Goal: Share content: Share content

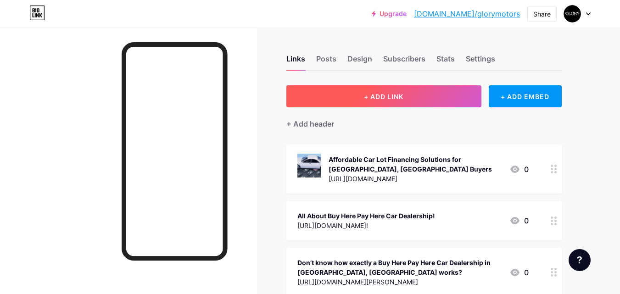
click at [391, 105] on button "+ ADD LINK" at bounding box center [383, 96] width 195 height 22
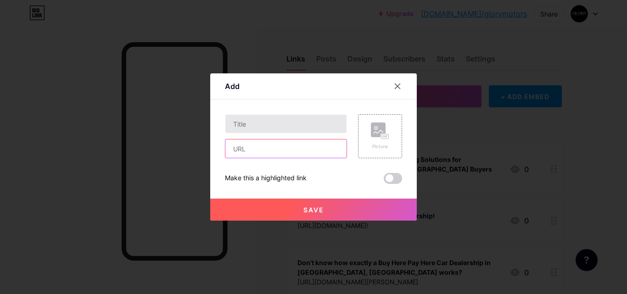
drag, startPoint x: 263, startPoint y: 151, endPoint x: 258, endPoint y: 122, distance: 29.8
click at [263, 151] on input "text" at bounding box center [285, 149] width 121 height 18
paste input "[URL][DOMAIN_NAME]"
type input "[URL][DOMAIN_NAME]"
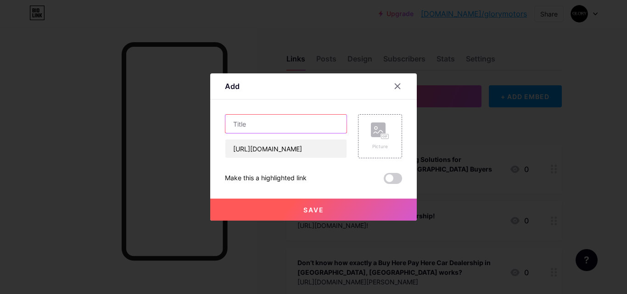
click at [258, 122] on input "text" at bounding box center [285, 124] width 121 height 18
click at [315, 131] on input "text" at bounding box center [285, 124] width 121 height 18
paste input "Shop a Reliable Truck & SUV Dealer in [GEOGRAPHIC_DATA]"
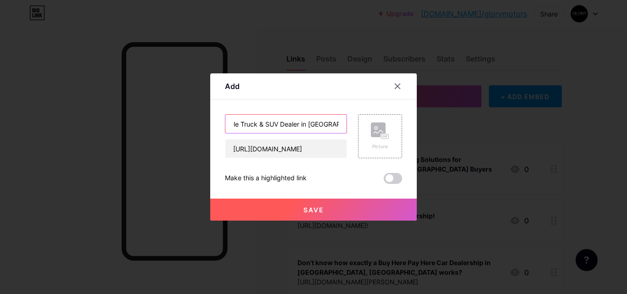
type input "Shop a Reliable Truck & SUV Dealer in [GEOGRAPHIC_DATA]"
click at [321, 210] on span "Save" at bounding box center [313, 210] width 21 height 8
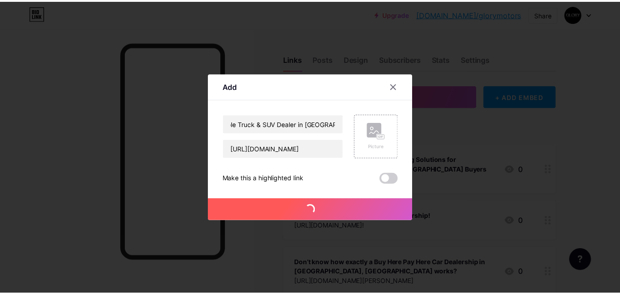
scroll to position [0, 0]
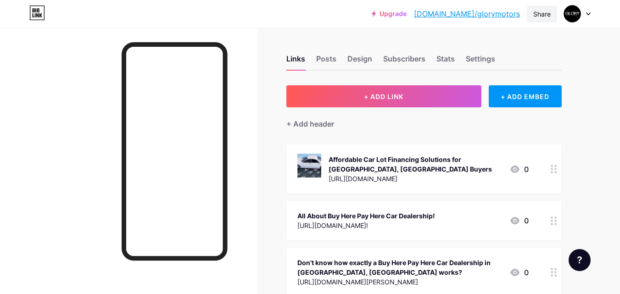
click at [539, 20] on div "Share" at bounding box center [541, 14] width 29 height 16
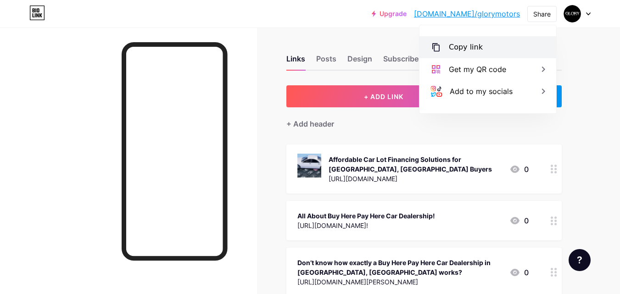
click at [481, 51] on div "Copy link" at bounding box center [488, 47] width 137 height 22
